Goal: Task Accomplishment & Management: Use online tool/utility

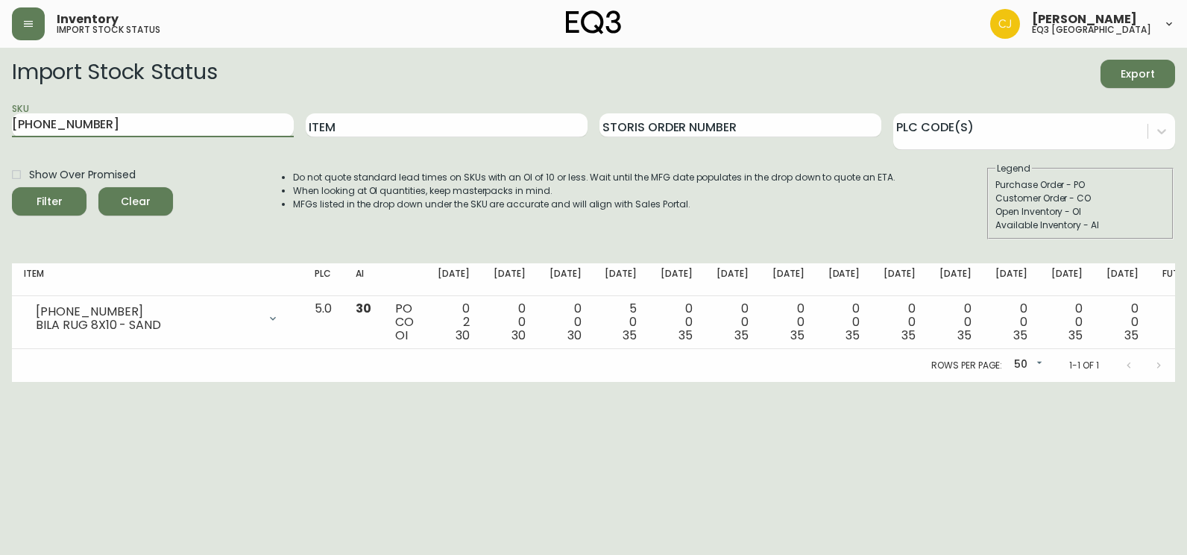
drag, startPoint x: 95, startPoint y: 116, endPoint x: 0, endPoint y: 107, distance: 95.8
click at [0, 107] on html "Inventory import stock status [PERSON_NAME] eq3 [GEOGRAPHIC_DATA] Import Stock …" at bounding box center [593, 191] width 1187 height 382
paste input "[PHONE_NUMBER]"
click at [12, 187] on button "Filter" at bounding box center [49, 201] width 75 height 28
drag, startPoint x: 141, startPoint y: 125, endPoint x: -3, endPoint y: 116, distance: 144.2
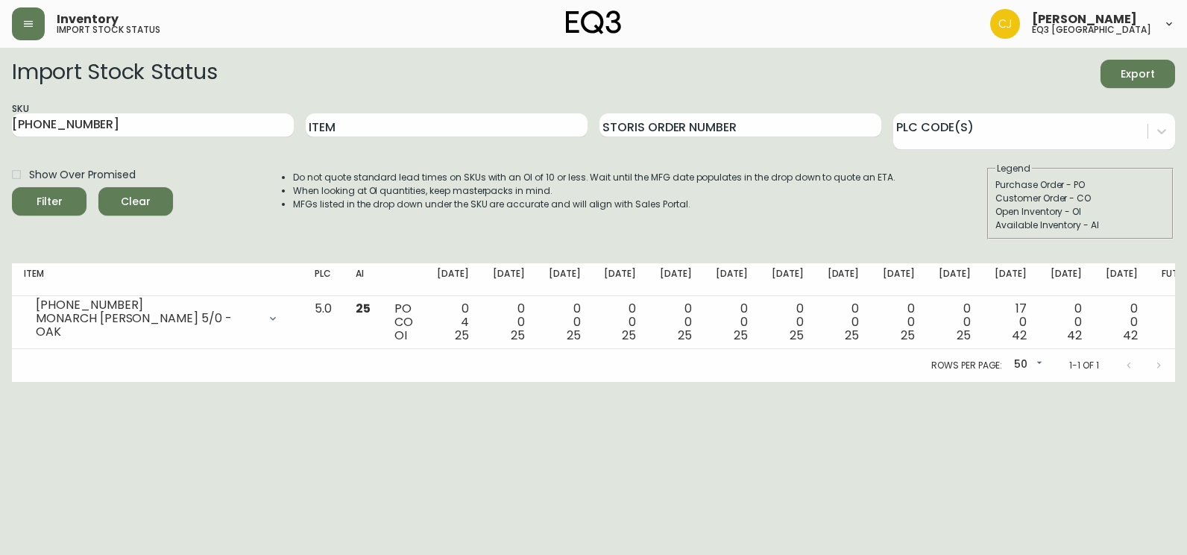
click at [0, 116] on html "Inventory import stock status [PERSON_NAME] eq3 [GEOGRAPHIC_DATA] Import Stock …" at bounding box center [593, 191] width 1187 height 382
paste input "0"
click at [12, 187] on button "Filter" at bounding box center [49, 201] width 75 height 28
click at [33, 130] on input "[PHONE_NUMBER]" at bounding box center [153, 125] width 282 height 24
drag, startPoint x: 162, startPoint y: 127, endPoint x: -3, endPoint y: 115, distance: 165.3
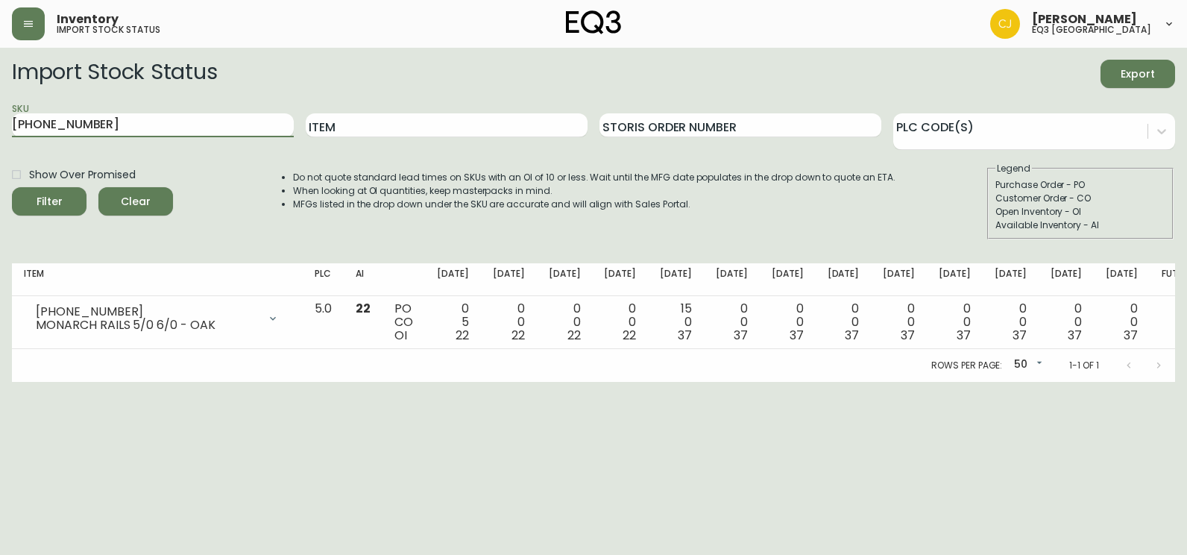
click at [0, 115] on html "Inventory import stock status [PERSON_NAME] eq3 [GEOGRAPHIC_DATA] Import Stock …" at bounding box center [593, 191] width 1187 height 382
paste input "2"
click at [12, 187] on button "Filter" at bounding box center [49, 201] width 75 height 28
drag, startPoint x: 92, startPoint y: 128, endPoint x: 0, endPoint y: 119, distance: 93.0
click at [0, 116] on html "Inventory import stock status [PERSON_NAME] eq3 [GEOGRAPHIC_DATA] Import Stock …" at bounding box center [593, 191] width 1187 height 382
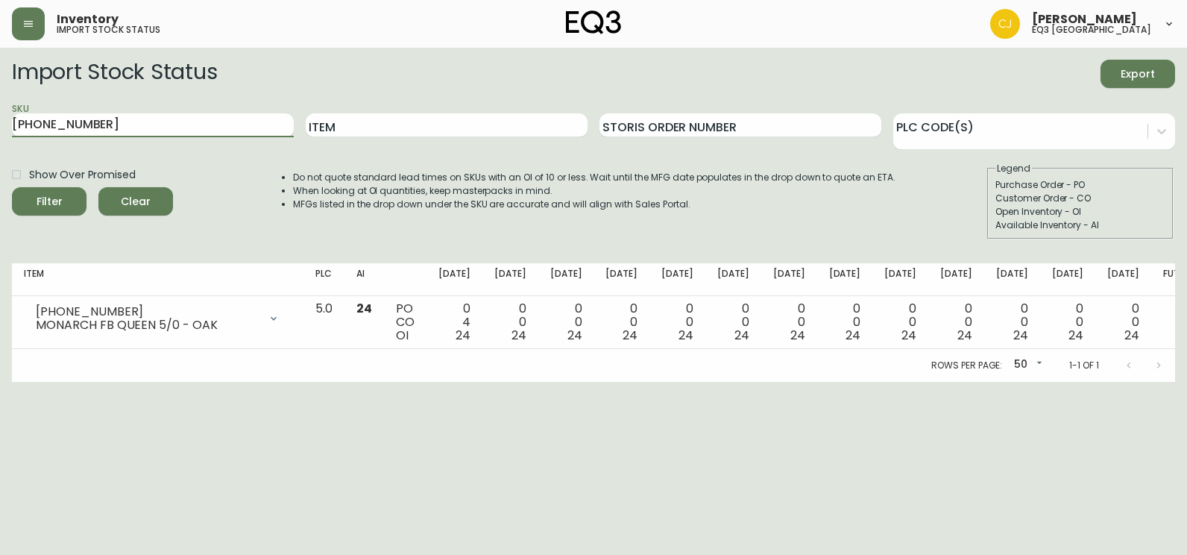
paste input "[PHONE_NUMBER]"
click at [12, 187] on button "Filter" at bounding box center [49, 201] width 75 height 28
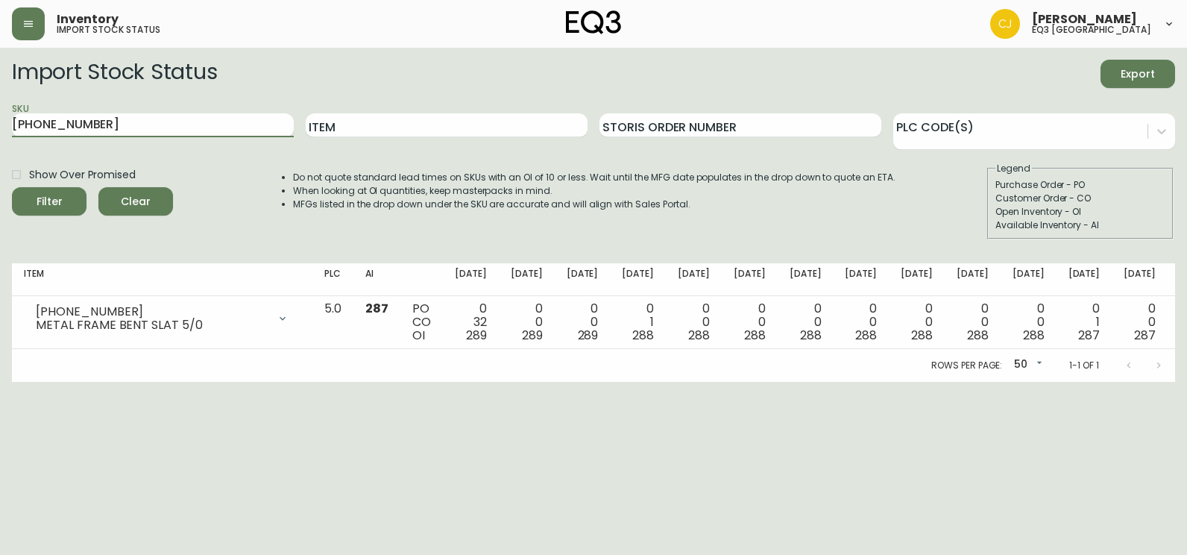
drag, startPoint x: 110, startPoint y: 133, endPoint x: -3, endPoint y: 118, distance: 114.3
click at [0, 118] on html "Inventory import stock status [PERSON_NAME] eq3 [GEOGRAPHIC_DATA] Import Stock …" at bounding box center [593, 191] width 1187 height 382
paste input "[PHONE_NUMBER]"
type input "[PHONE_NUMBER]"
click at [12, 187] on button "Filter" at bounding box center [49, 201] width 75 height 28
